Goal: Information Seeking & Learning: Check status

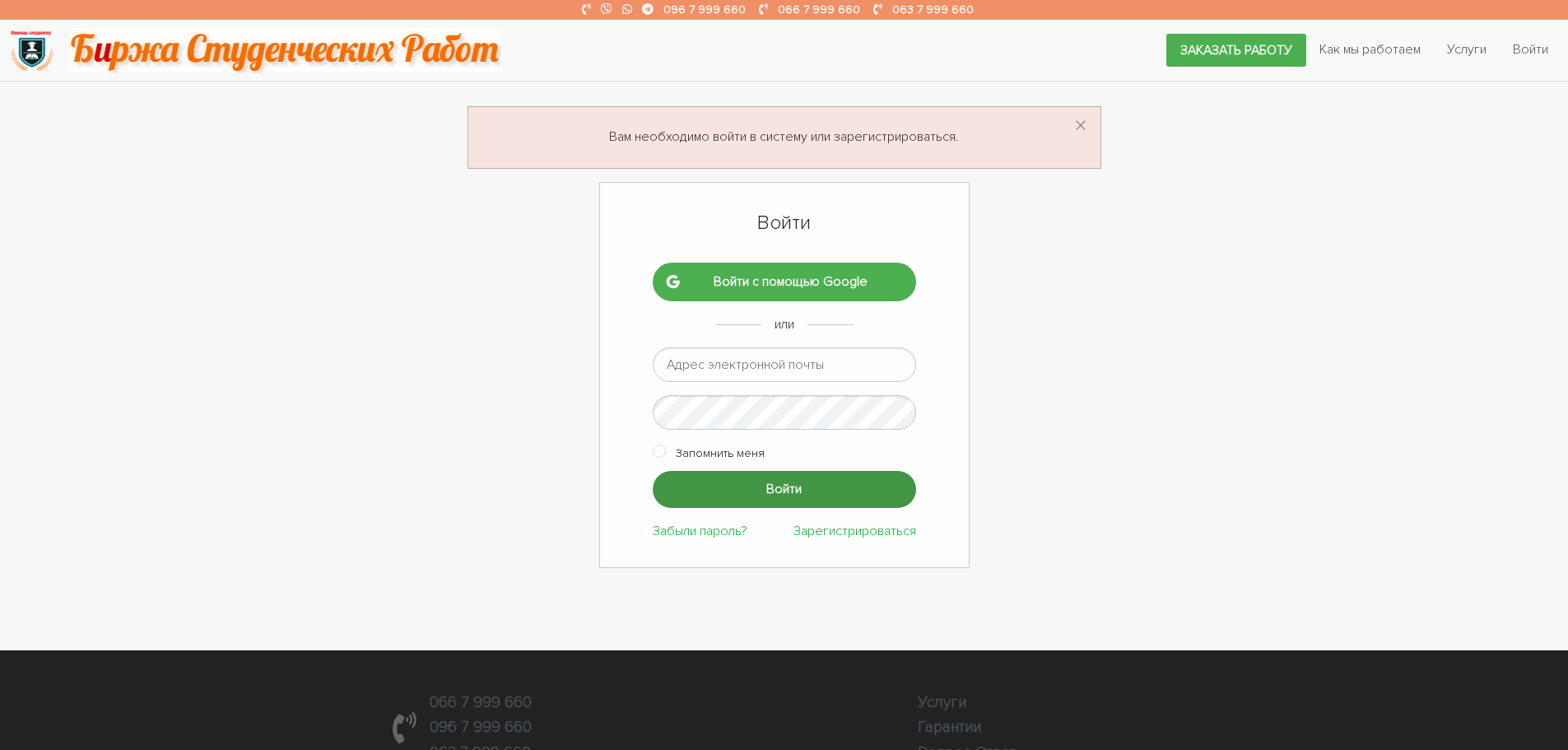
type input "[EMAIL_ADDRESS][DOMAIN_NAME]"
click at [745, 489] on input "Войти" at bounding box center [784, 489] width 264 height 37
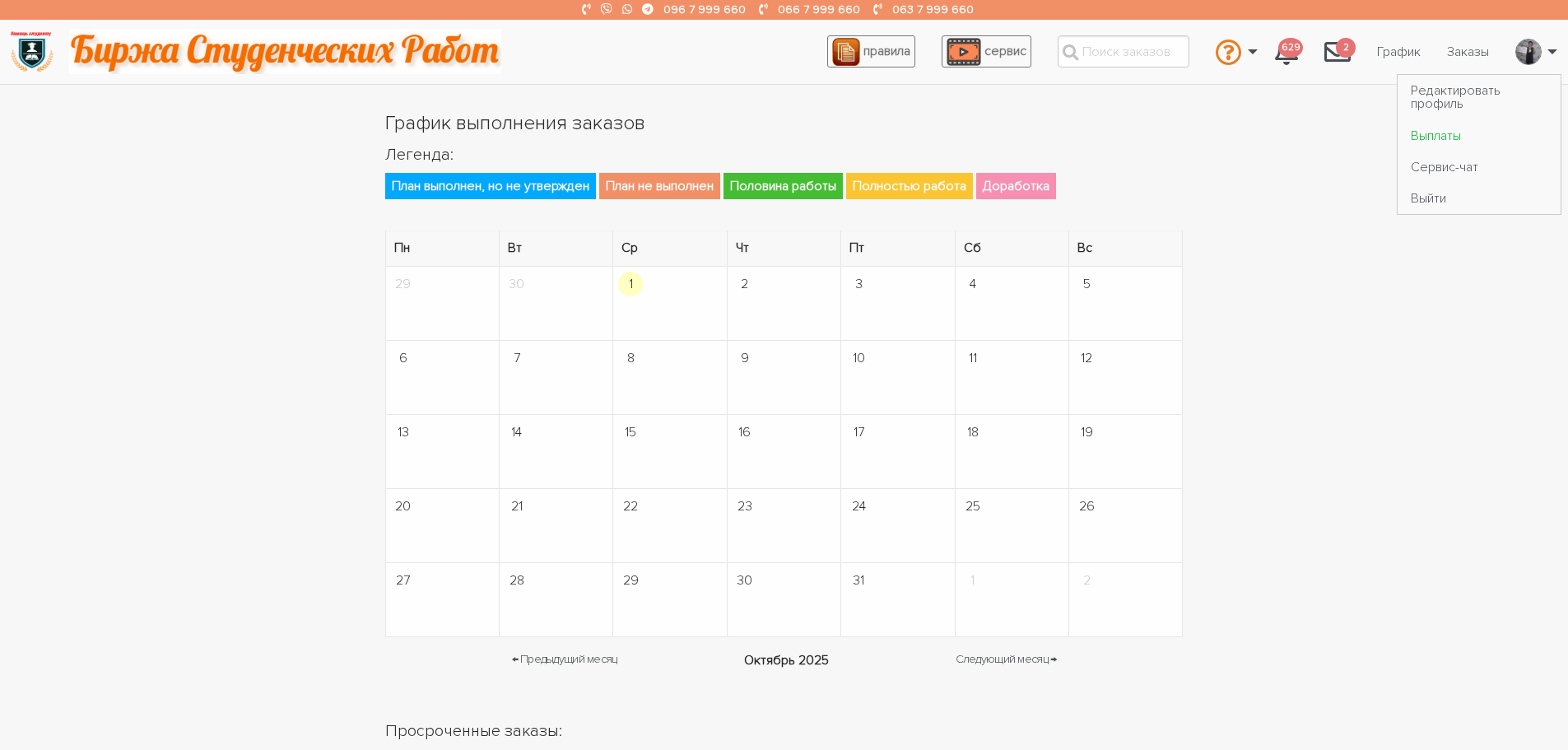
click at [1455, 133] on link "Выплаты" at bounding box center [1478, 135] width 163 height 31
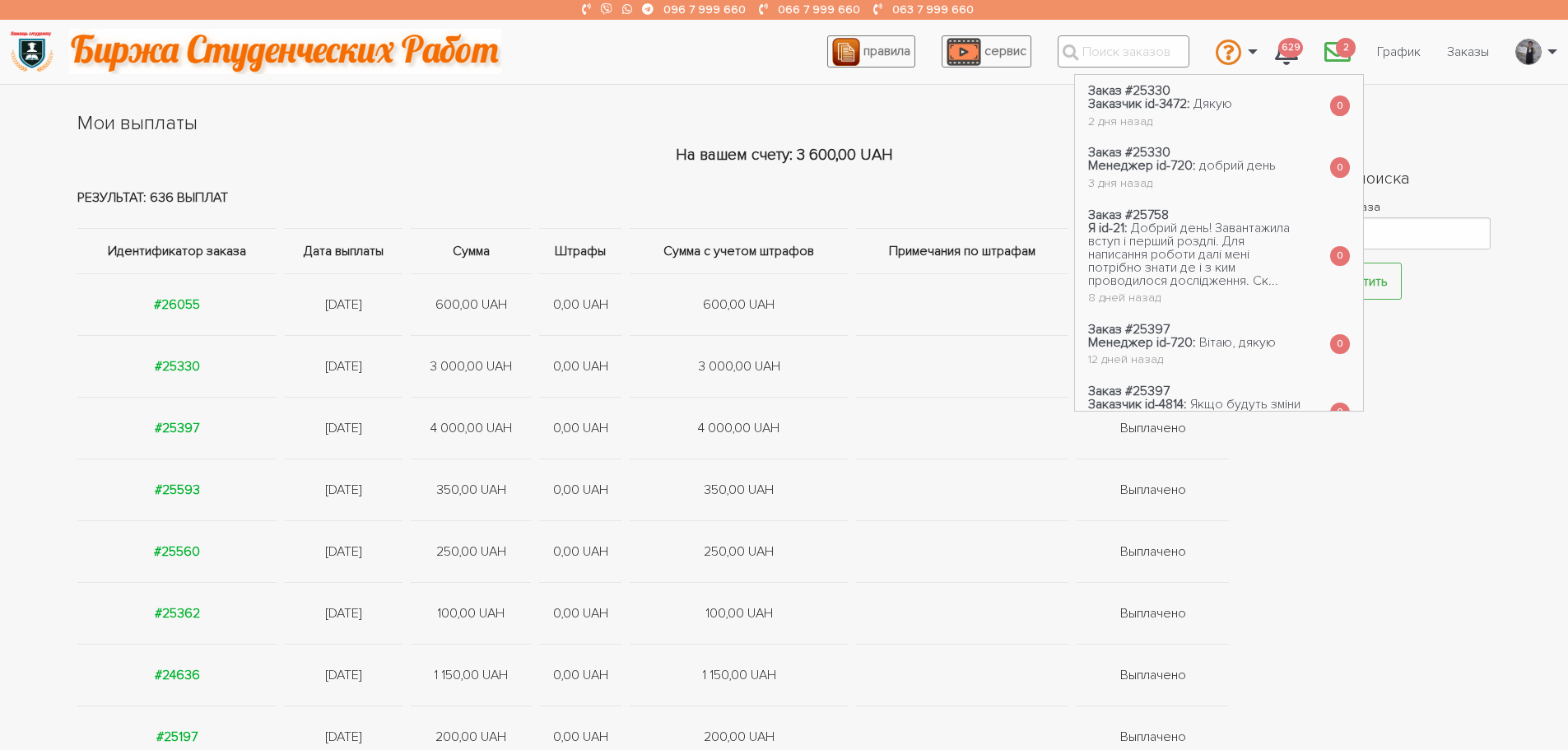
click at [1138, 61] on input "text" at bounding box center [1123, 51] width 132 height 32
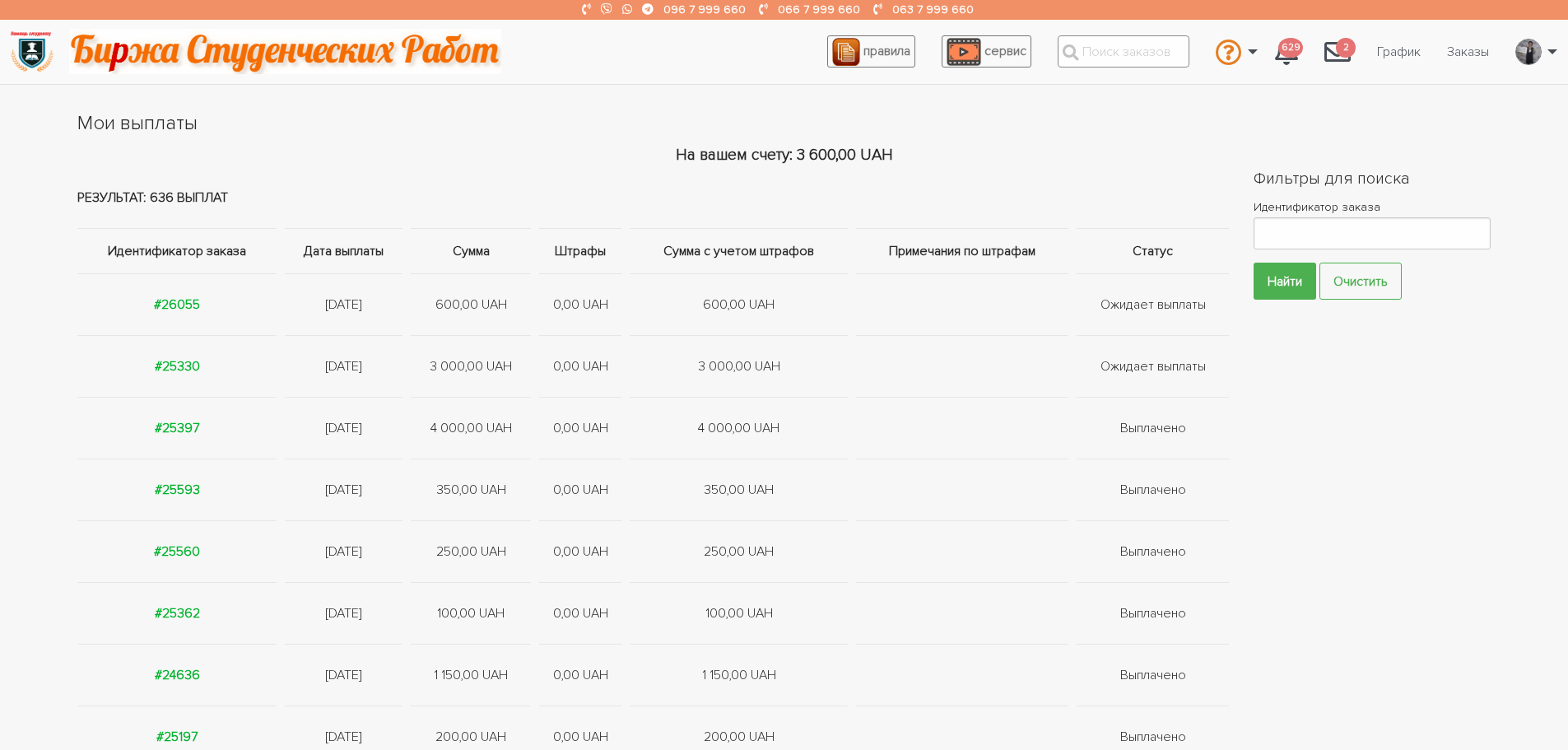
click at [1135, 60] on input "text" at bounding box center [1123, 51] width 132 height 32
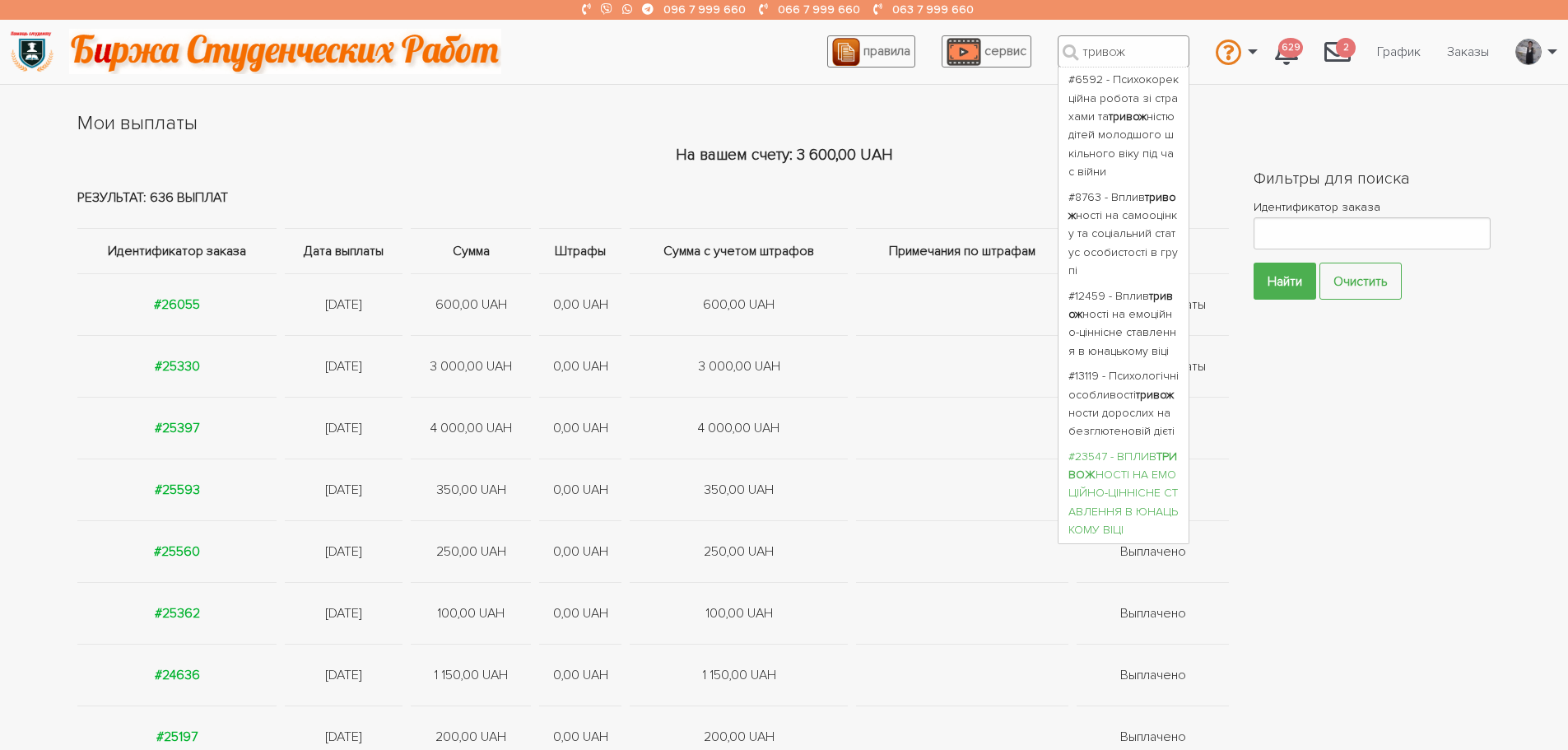
type input "тривож"
click at [1122, 480] on div "#23547 - ВПЛИВ ТРИВОЖ НОСТІ НА ЕМОЦІЙНО-ЦІННІСНЕ СТАВЛЕННЯ В ЮНАЦЬКОМУ ВІЦІ" at bounding box center [1123, 494] width 110 height 92
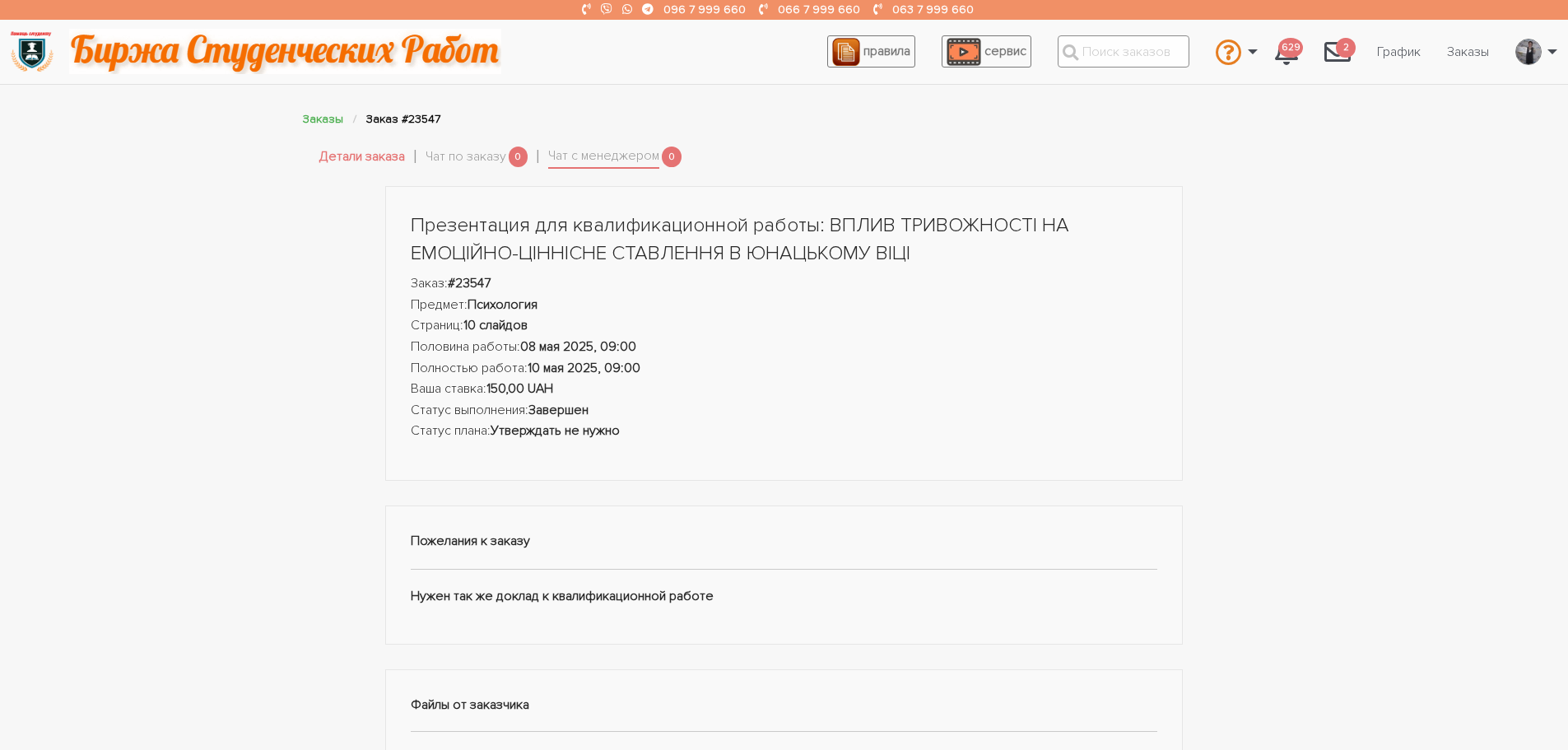
click at [1156, 38] on input "text" at bounding box center [1123, 51] width 132 height 32
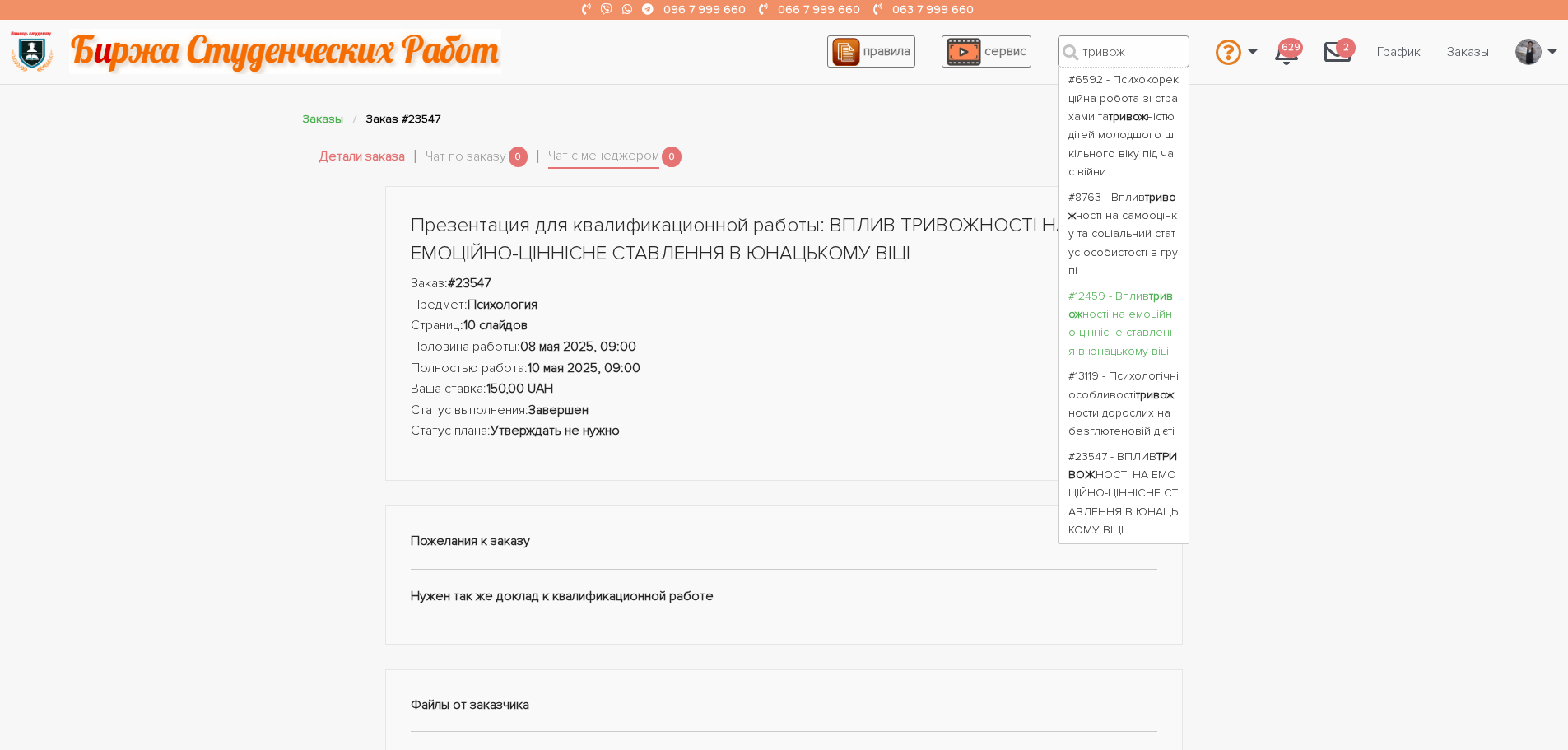
type input "тривож"
click at [1115, 312] on div "#12459 - Вплив тривож ності на емоційно-ціннісне ставлення в юнацькому віці" at bounding box center [1123, 324] width 110 height 74
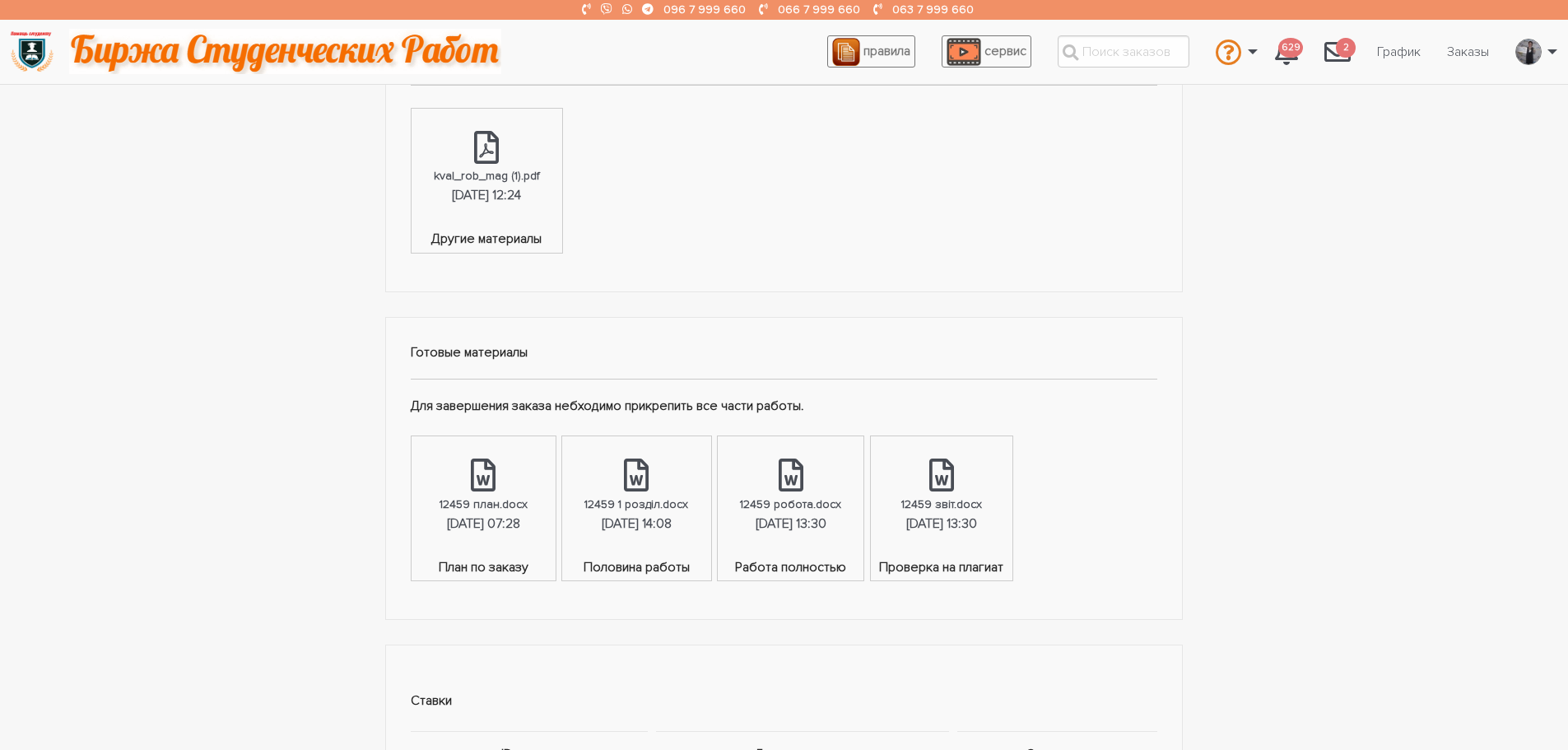
scroll to position [823, 0]
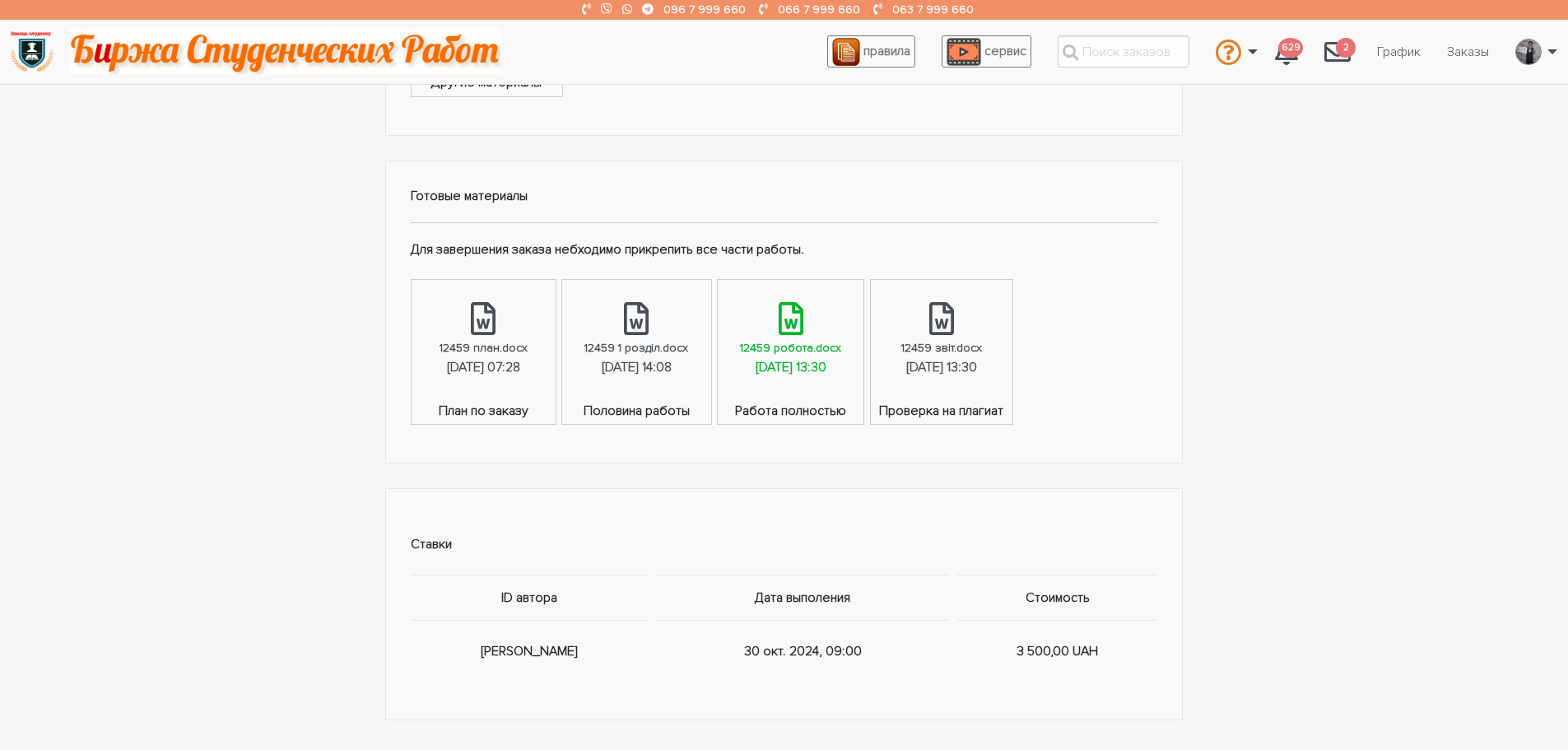
click at [826, 367] on div "10.02.2025, 13:30" at bounding box center [791, 368] width 70 height 21
click at [1143, 56] on input "text" at bounding box center [1123, 51] width 132 height 32
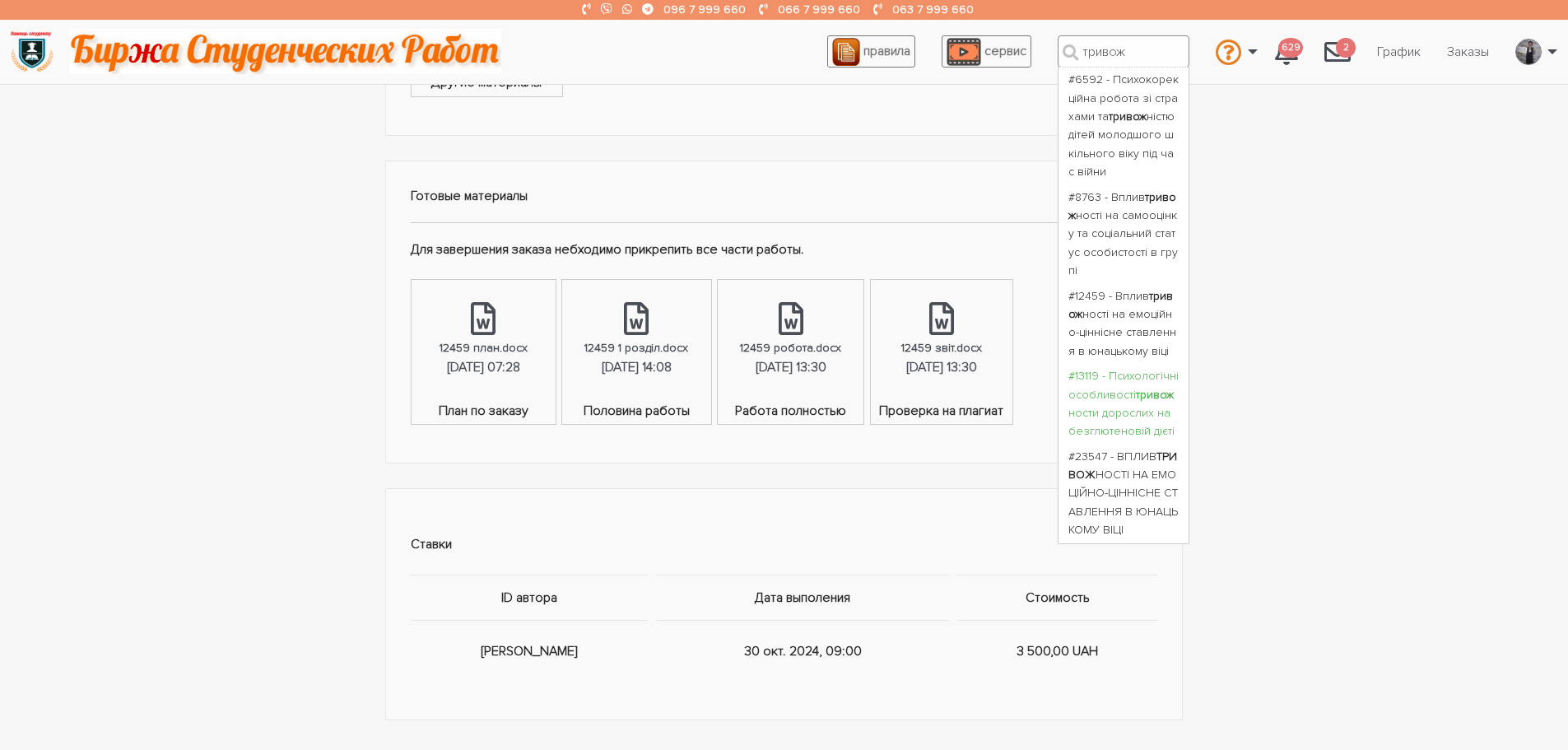
type input "тривож"
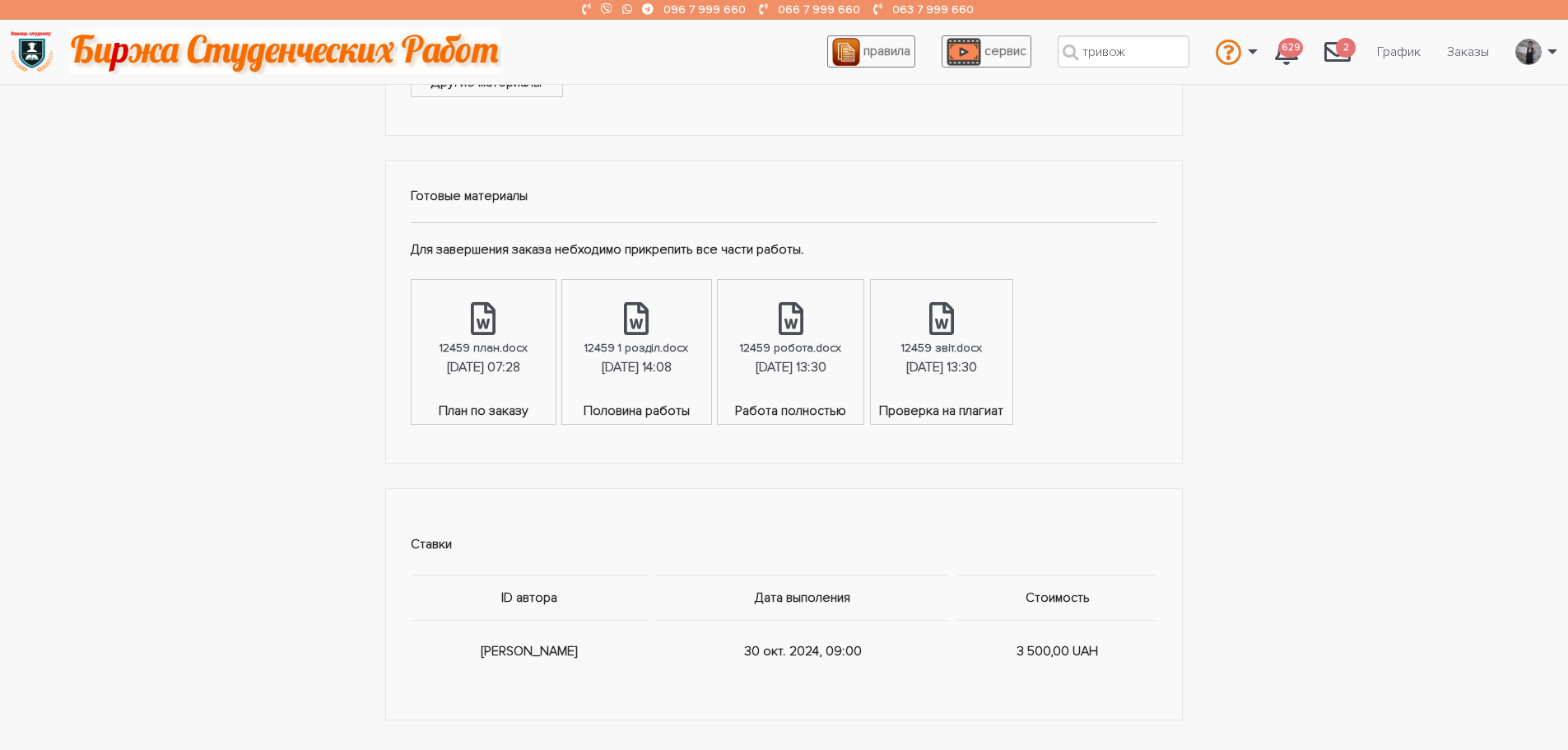
click at [1129, 370] on body "096 7 999 660 066 7 999 660 063 7 999 660 правила сервис тривож #6592 - Психоко…" at bounding box center [784, 195] width 1568 height 2037
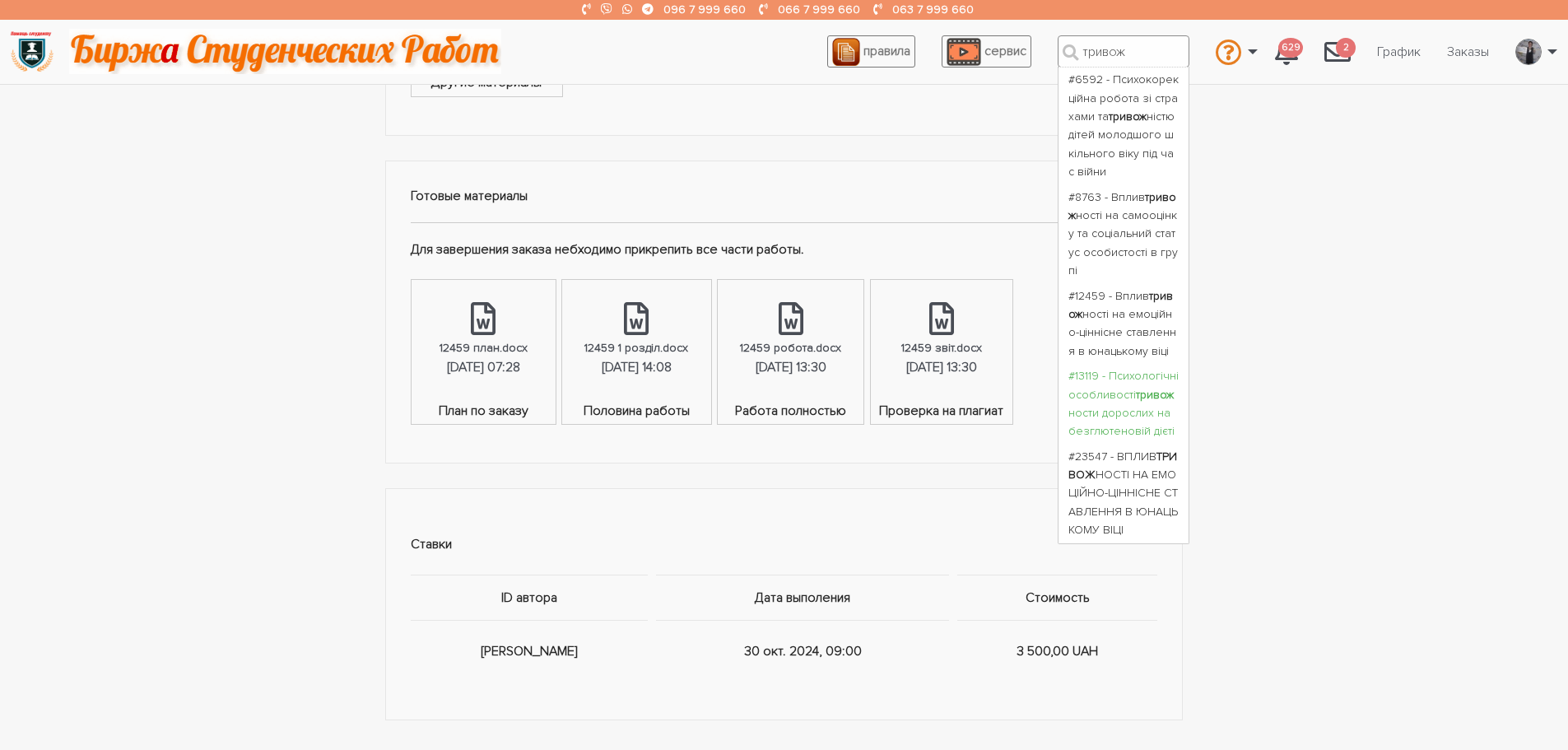
click at [1097, 59] on input "тривож" at bounding box center [1123, 51] width 132 height 32
click at [1123, 367] on div "#13119 - Психологічні особливості тривож ности дорослих на безглютеновій дієті" at bounding box center [1123, 404] width 110 height 74
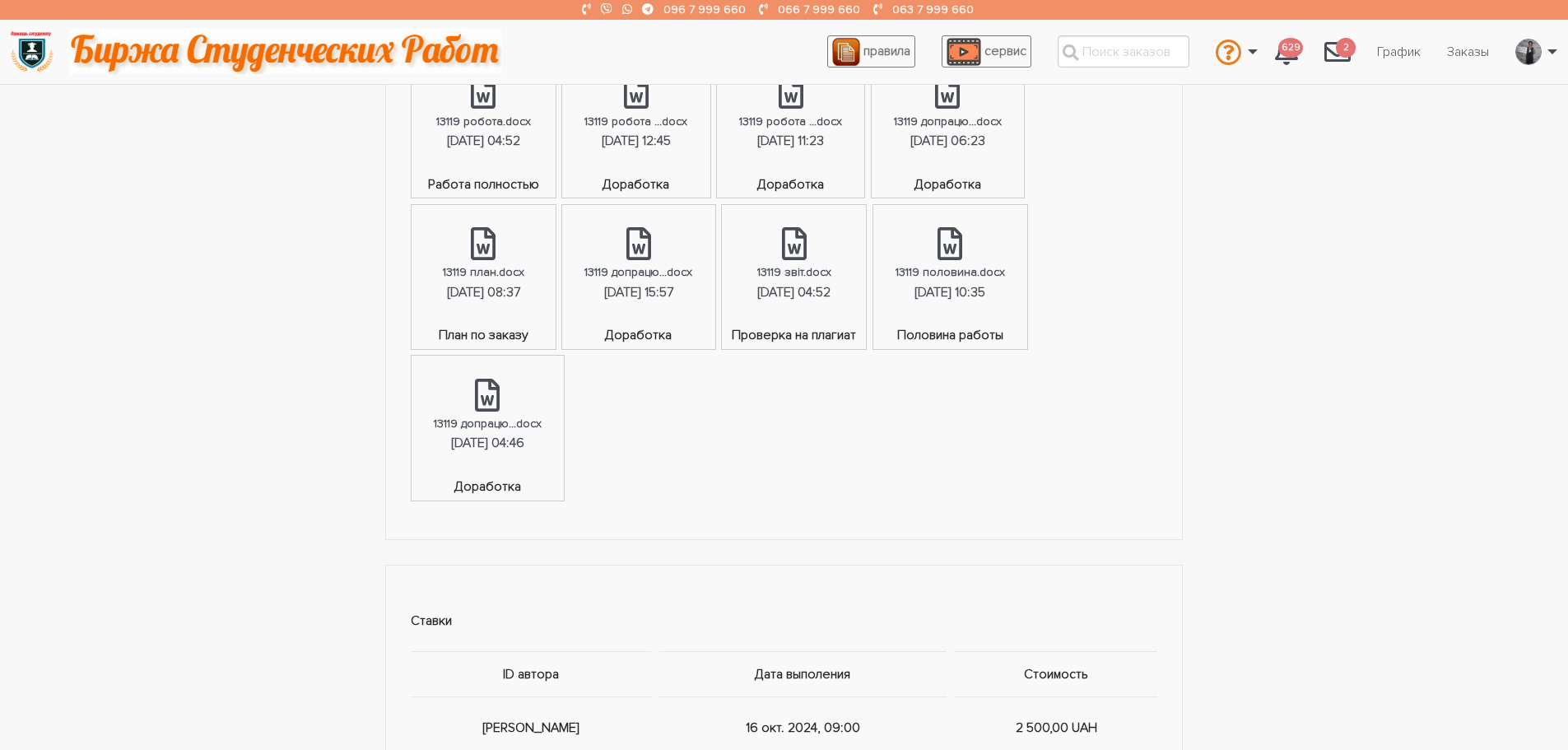
scroll to position [1152, 0]
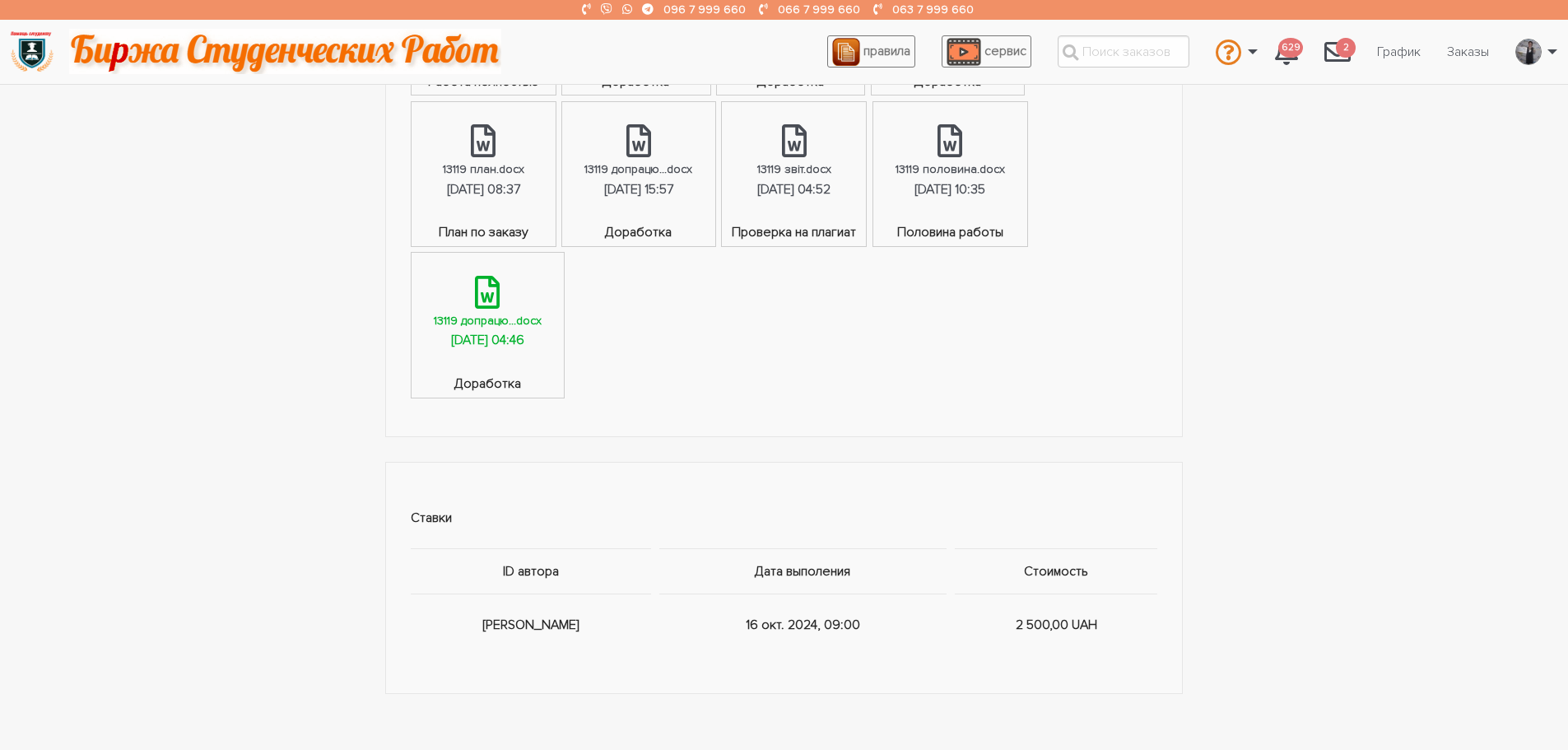
click at [475, 341] on div "[DATE] 04:46" at bounding box center [487, 341] width 73 height 21
